Goal: Browse casually: Explore the website without a specific task or goal

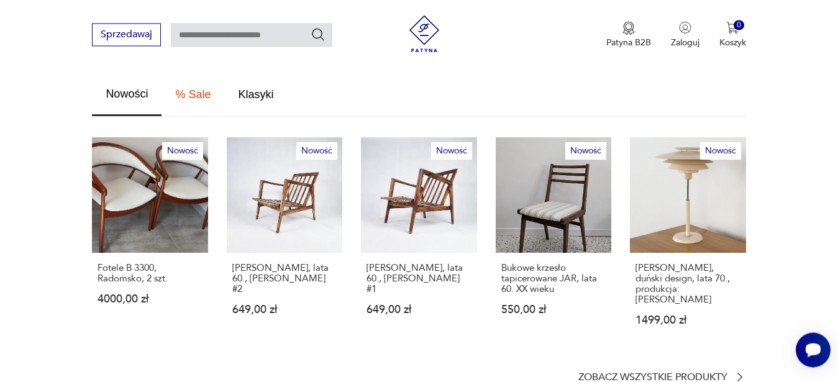
scroll to position [823, 0]
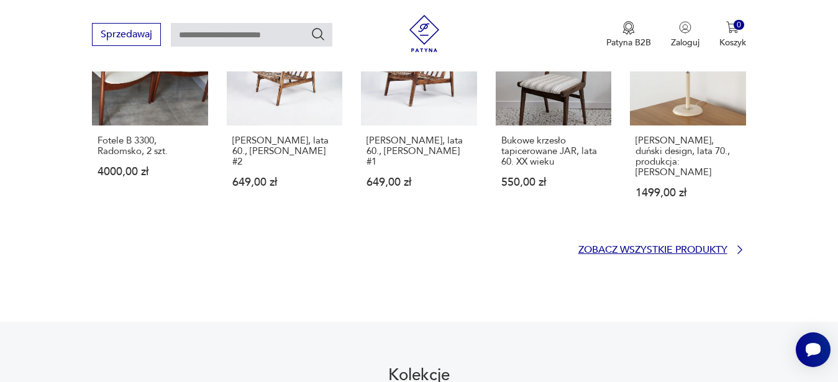
click at [608, 246] on p "Zobacz wszystkie produkty" at bounding box center [652, 250] width 149 height 8
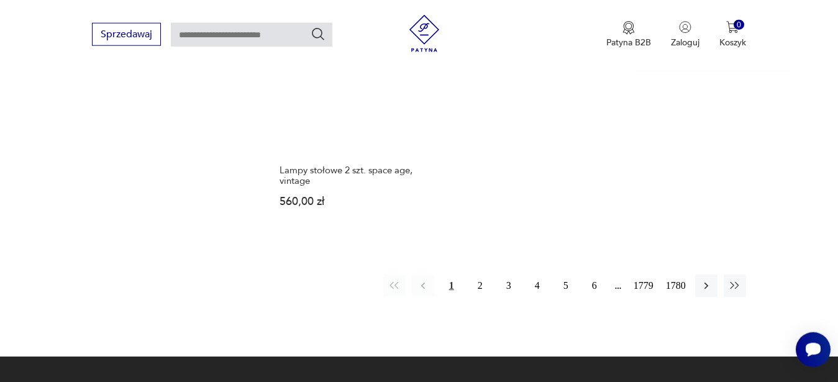
scroll to position [1703, 0]
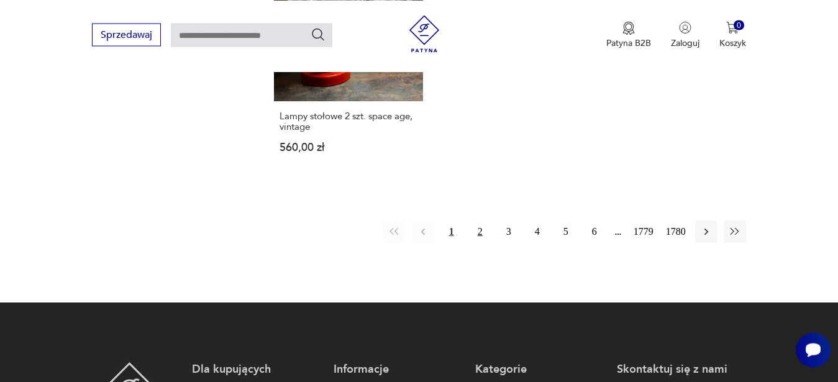
click at [477, 222] on button "2" at bounding box center [480, 231] width 22 height 22
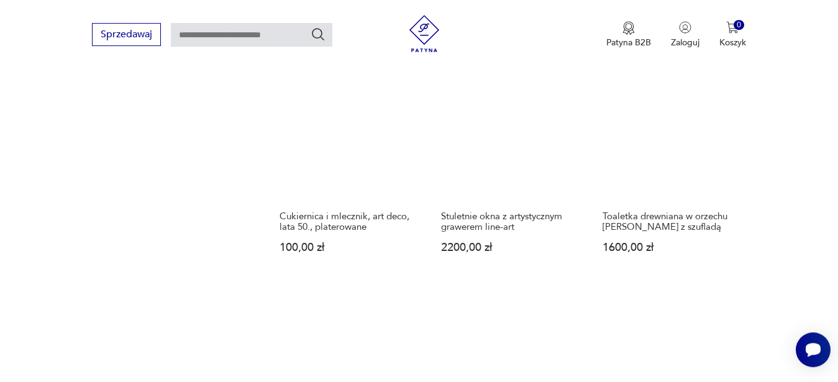
scroll to position [1364, 0]
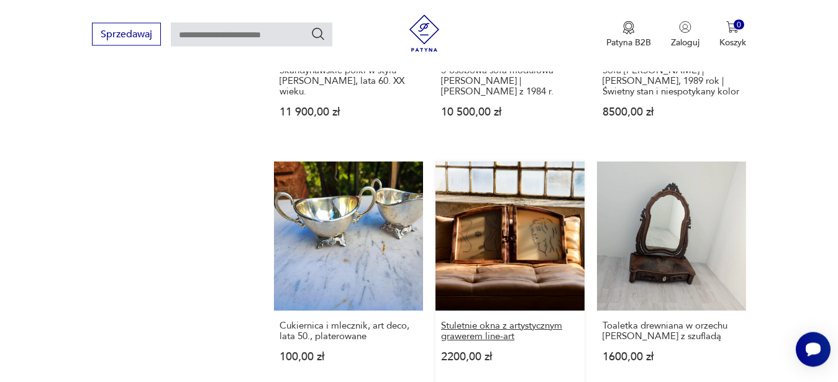
click at [485, 335] on h3 "Stuletnie okna z artystycznym grawerem line-art" at bounding box center [510, 331] width 138 height 21
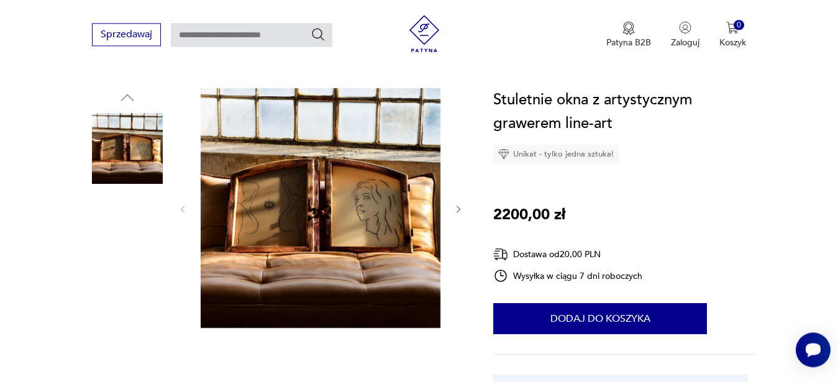
scroll to position [127, 0]
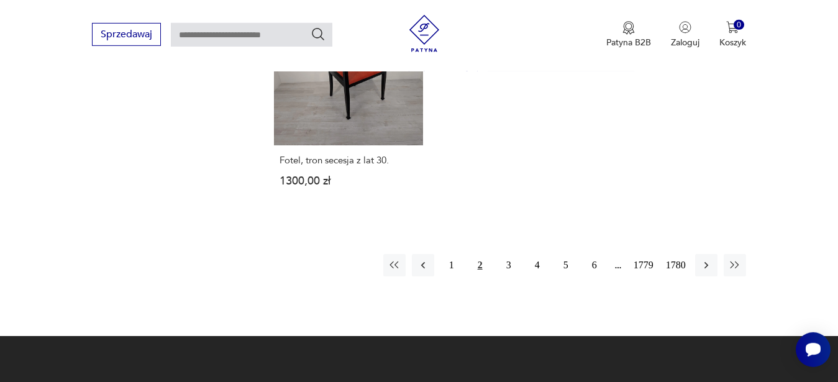
scroll to position [1815, 0]
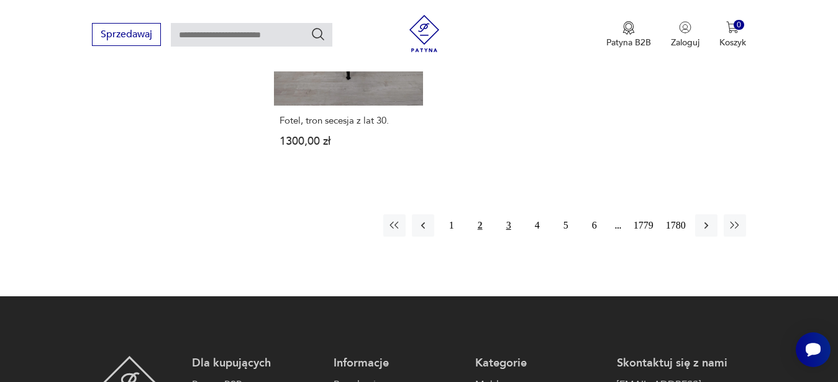
click at [510, 229] on button "3" at bounding box center [508, 225] width 22 height 22
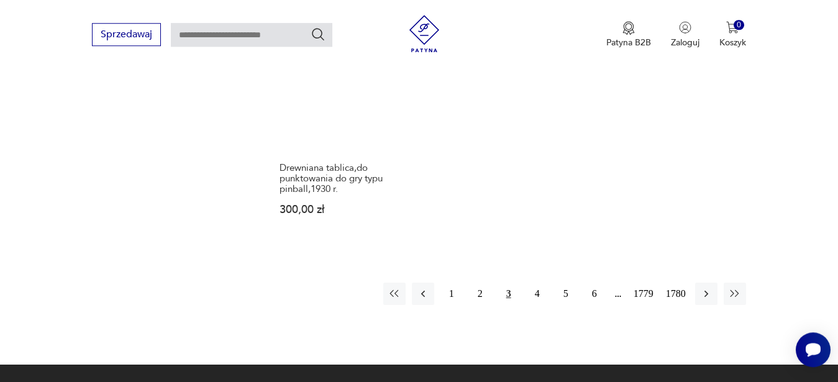
scroll to position [1682, 0]
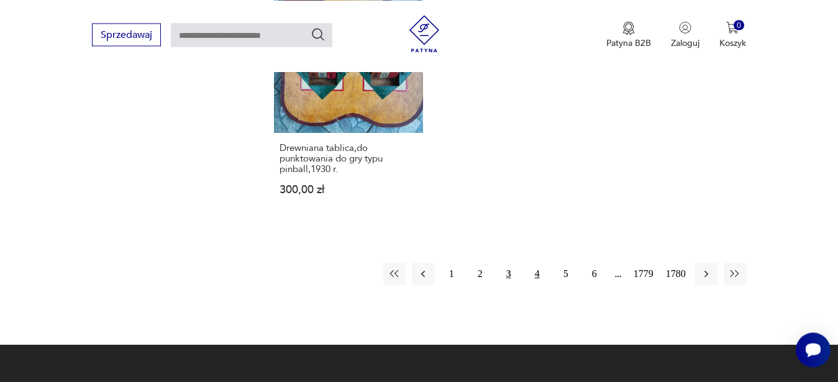
click at [541, 277] on button "4" at bounding box center [537, 274] width 22 height 22
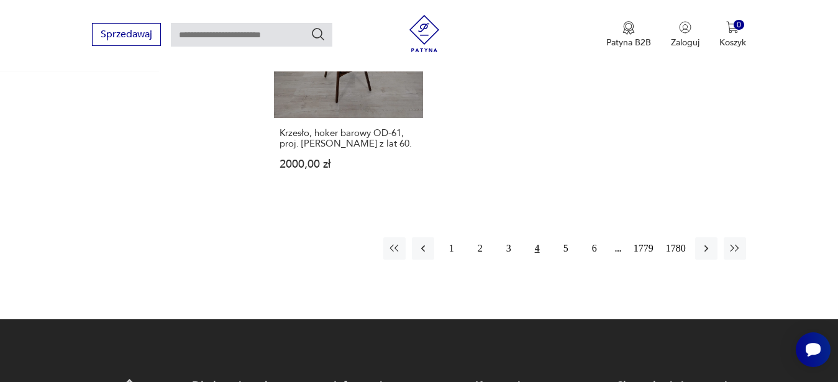
scroll to position [1682, 0]
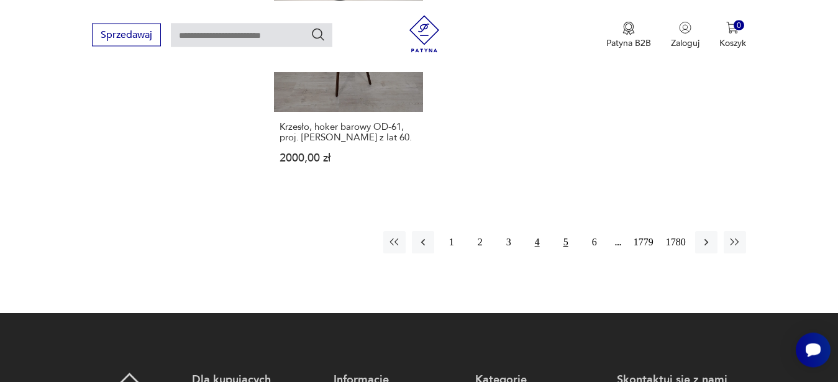
click at [568, 244] on button "5" at bounding box center [566, 242] width 22 height 22
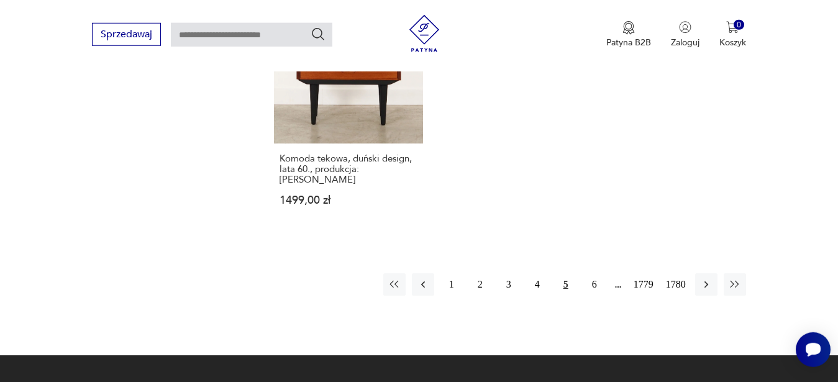
scroll to position [1618, 0]
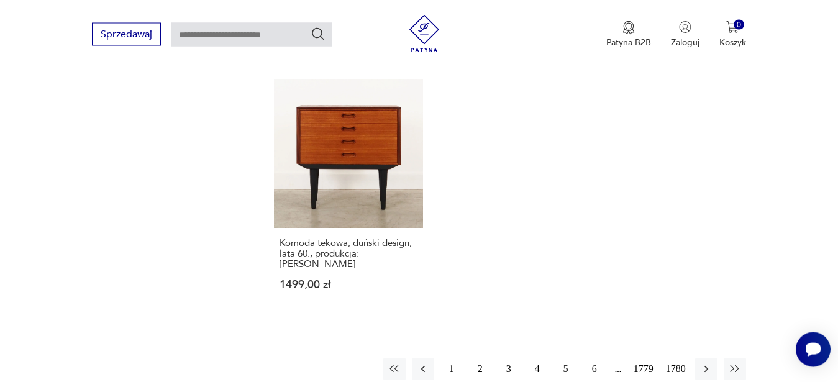
click at [593, 358] on button "6" at bounding box center [594, 369] width 22 height 22
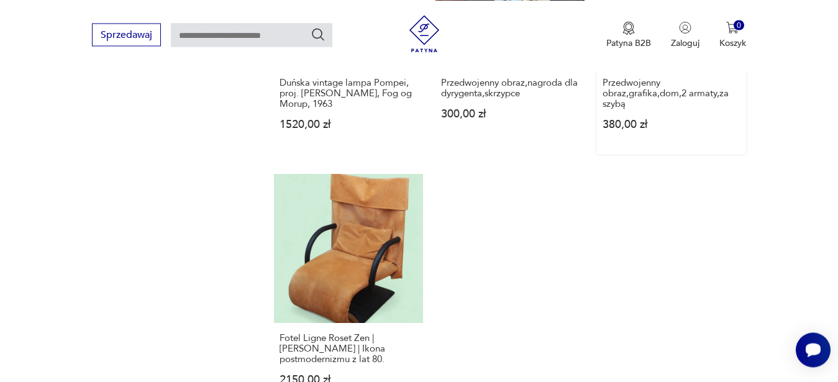
scroll to position [1745, 0]
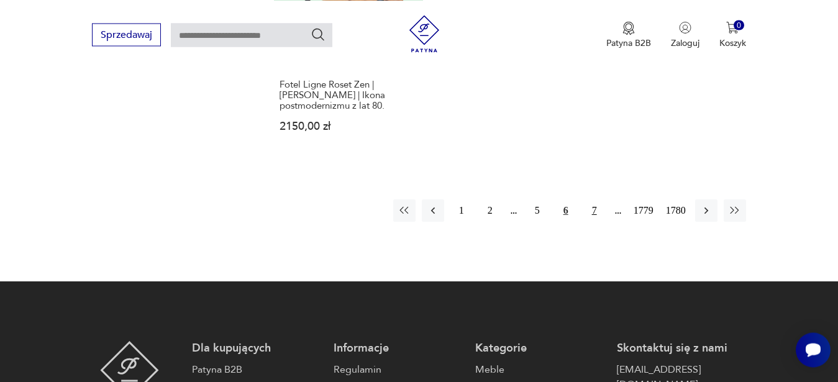
click at [592, 208] on button "7" at bounding box center [594, 210] width 22 height 22
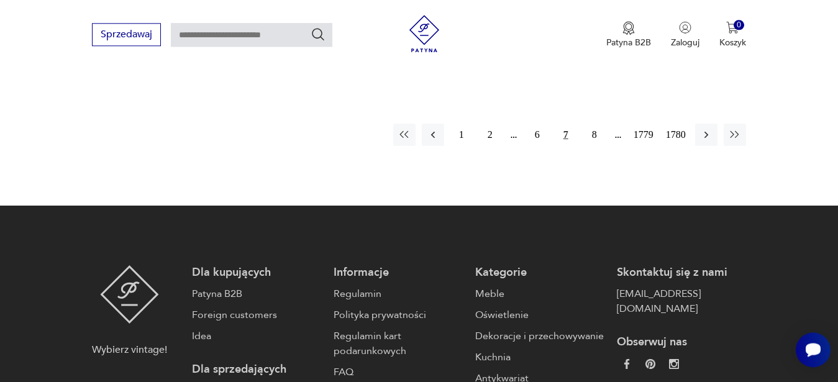
scroll to position [1872, 0]
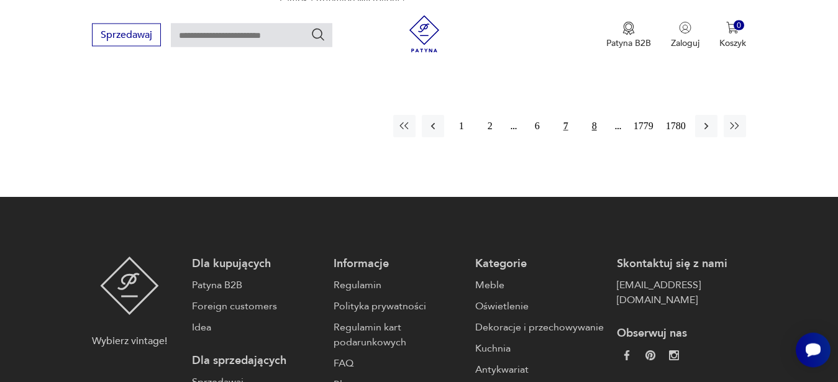
click at [592, 115] on button "8" at bounding box center [594, 126] width 22 height 22
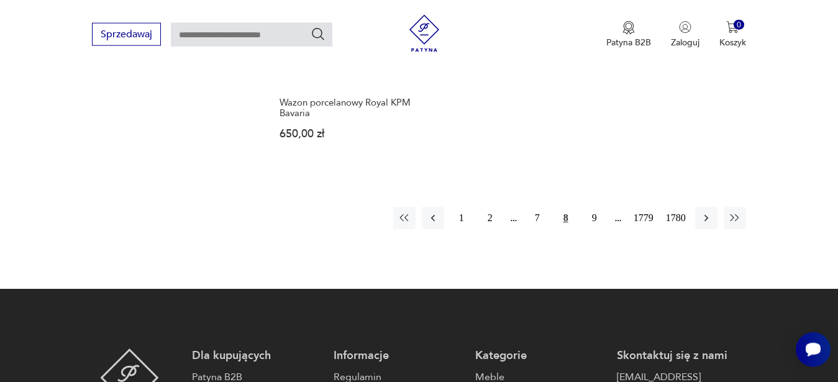
scroll to position [1745, 0]
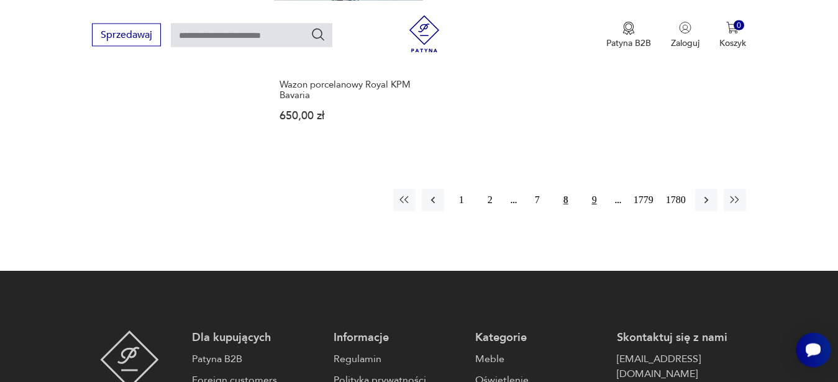
click at [595, 189] on button "9" at bounding box center [594, 200] width 22 height 22
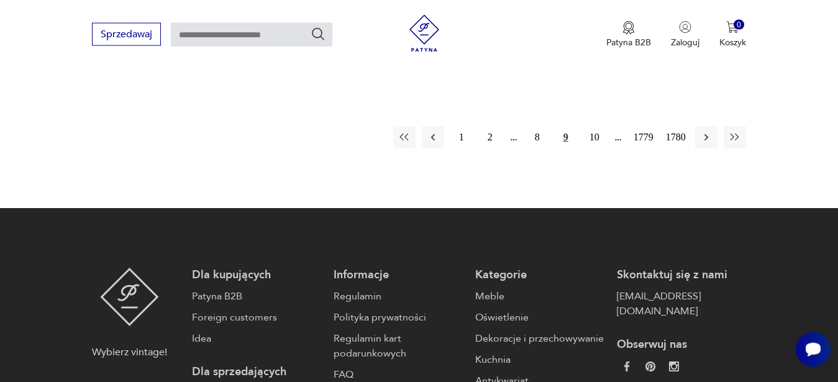
scroll to position [1872, 0]
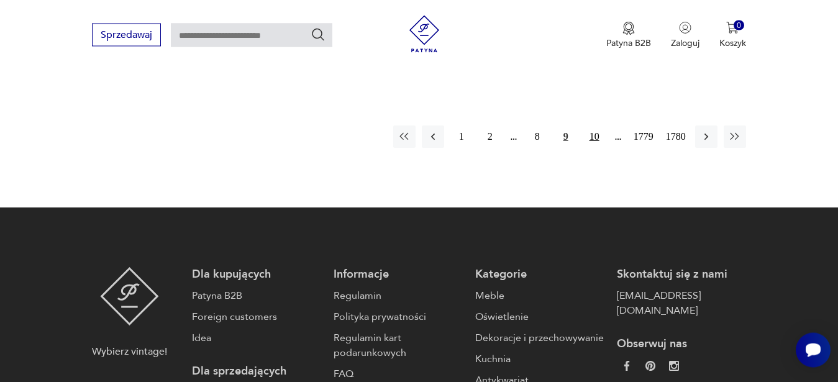
click at [594, 125] on button "10" at bounding box center [594, 136] width 22 height 22
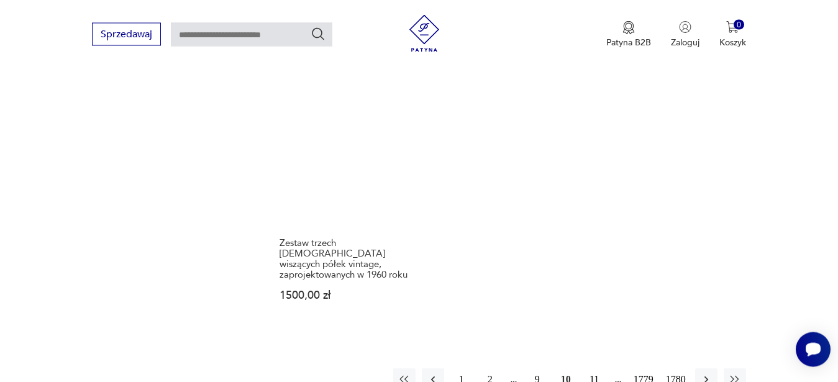
scroll to position [1745, 0]
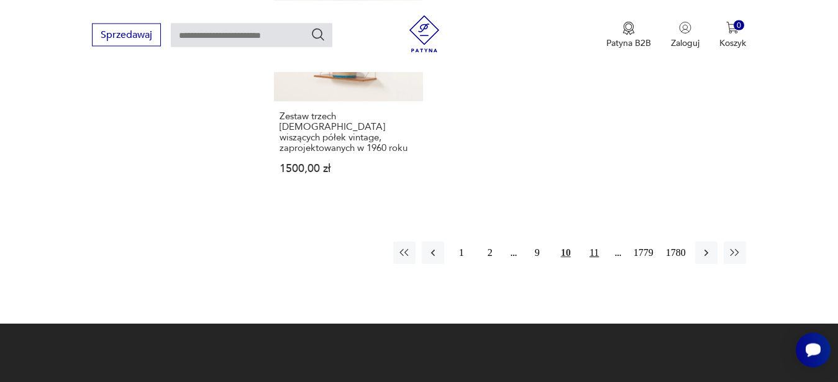
click at [590, 242] on button "11" at bounding box center [594, 253] width 22 height 22
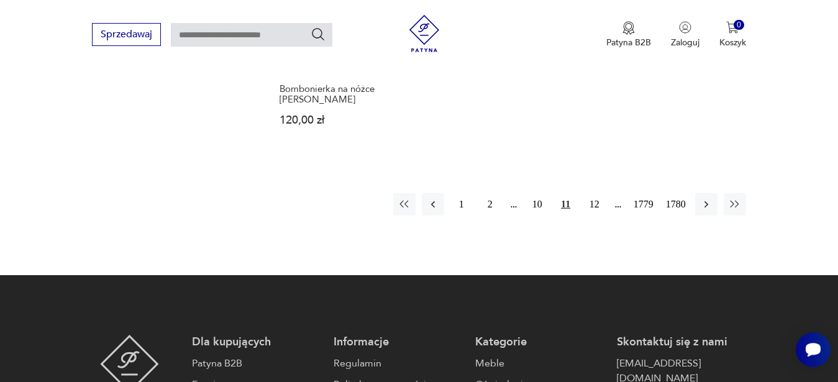
scroll to position [1745, 0]
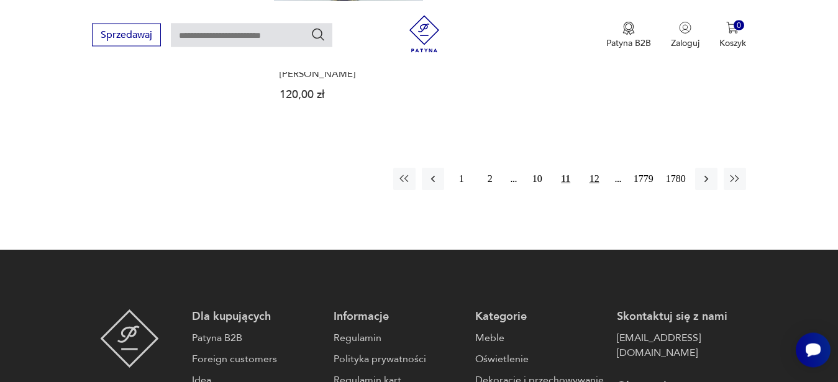
click at [598, 168] on button "12" at bounding box center [594, 179] width 22 height 22
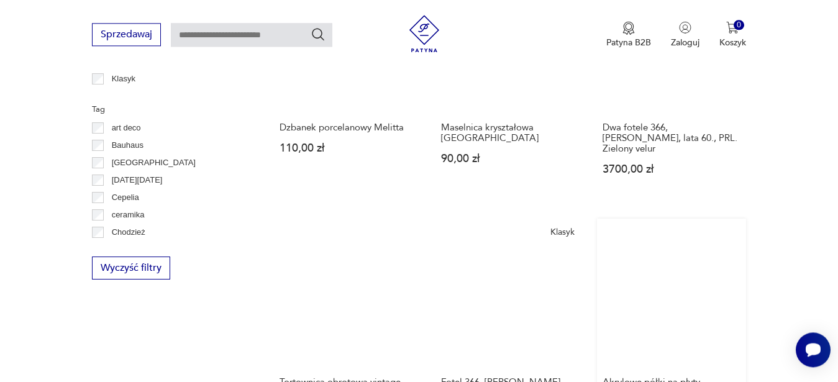
scroll to position [668, 0]
